Goal: Navigation & Orientation: Find specific page/section

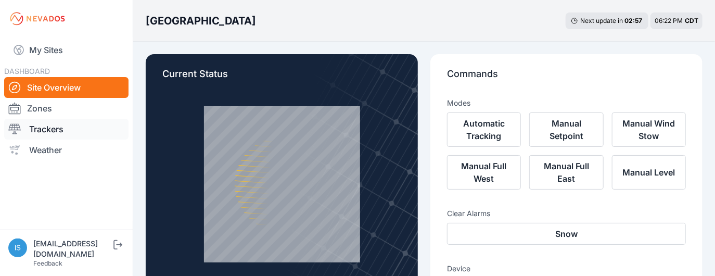
click at [48, 128] on link "Trackers" at bounding box center [66, 129] width 124 height 21
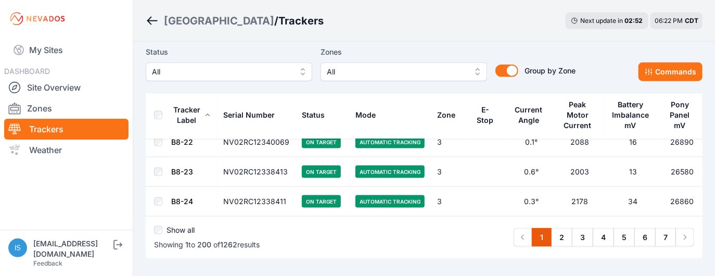
scroll to position [5963, 0]
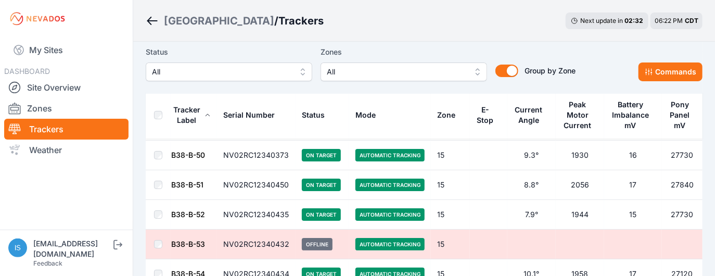
scroll to position [37552, 0]
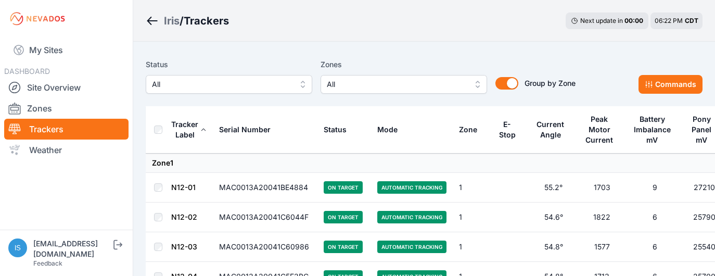
scroll to position [17054, 0]
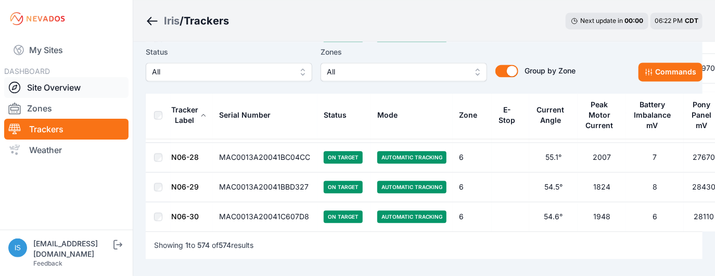
click at [15, 91] on icon at bounding box center [14, 87] width 12 height 12
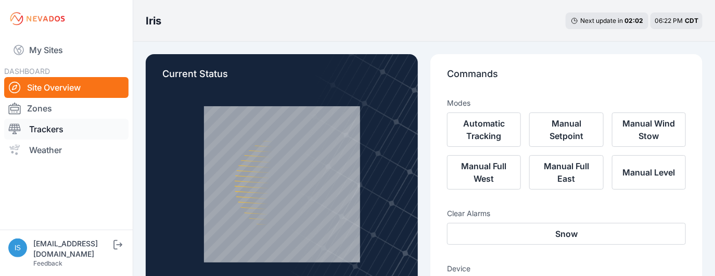
click at [14, 126] on icon at bounding box center [14, 129] width 12 height 12
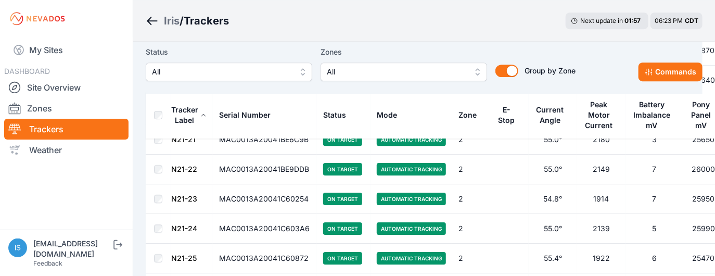
scroll to position [5944, 0]
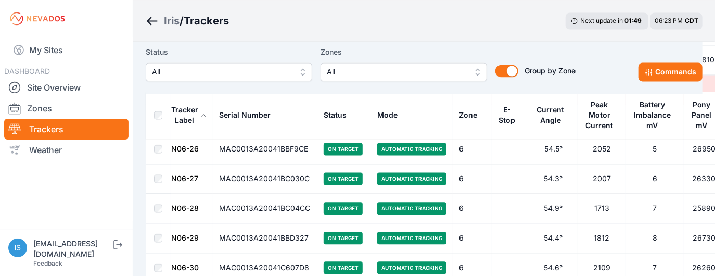
scroll to position [17054, 0]
